Goal: Obtain resource: Download file/media

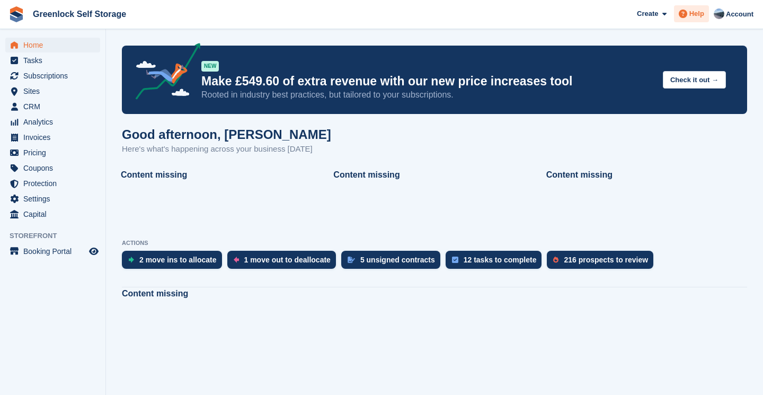
click at [694, 14] on span "Help" at bounding box center [696, 13] width 15 height 11
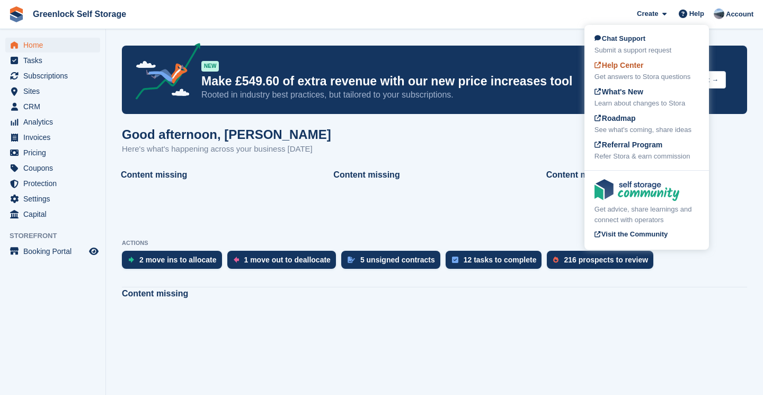
click at [647, 70] on div "Help Center Get answers to Stora questions" at bounding box center [646, 71] width 104 height 22
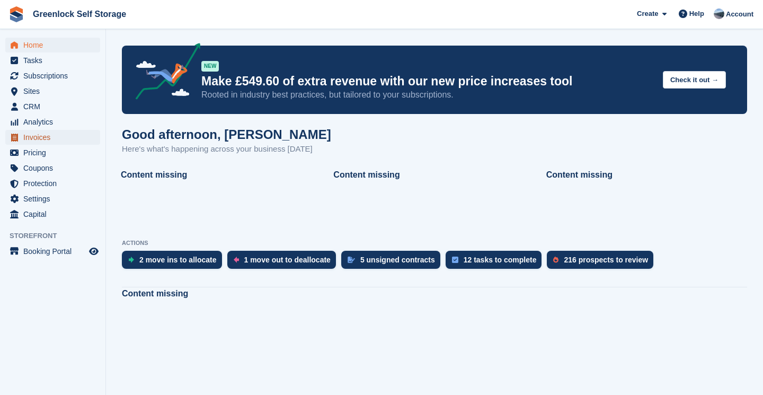
click at [36, 130] on span "Invoices" at bounding box center [55, 137] width 64 height 15
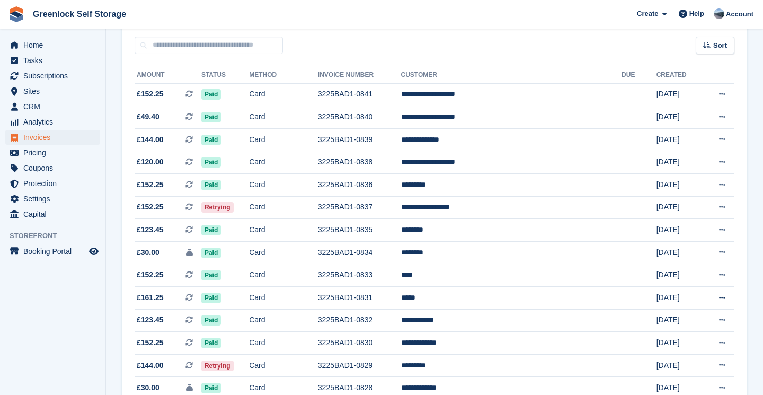
scroll to position [96, 0]
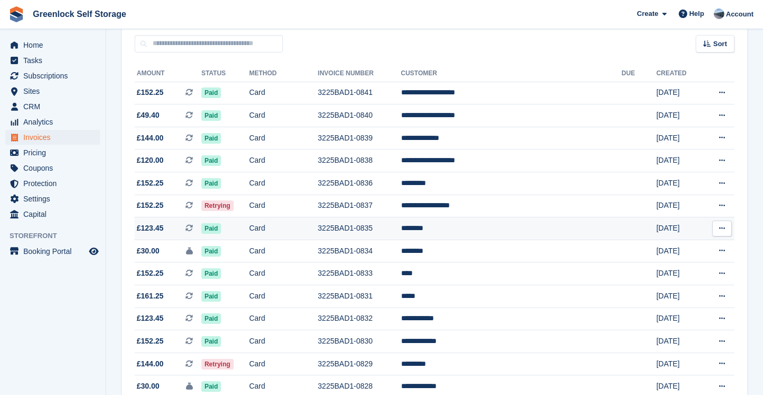
click at [164, 232] on span "£123.45" at bounding box center [150, 227] width 27 height 11
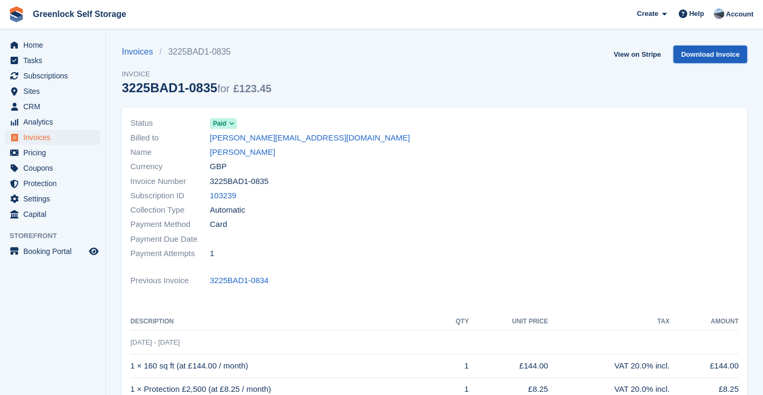
click at [686, 58] on link "Download Invoice" at bounding box center [710, 54] width 74 height 17
